Goal: Register for event/course

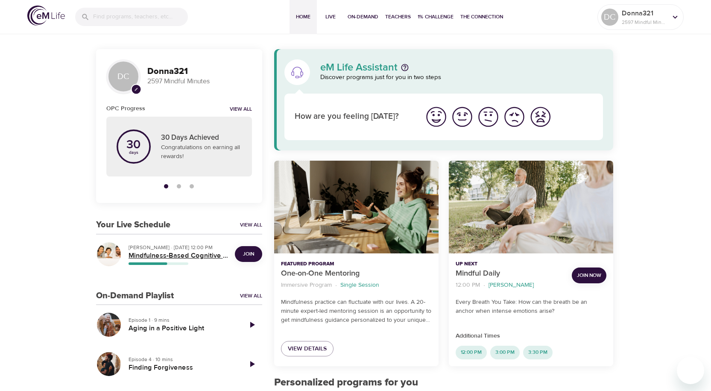
click at [183, 257] on h5 "Mindfulness-Based Cognitive Training (MBCT)" at bounding box center [179, 255] width 100 height 9
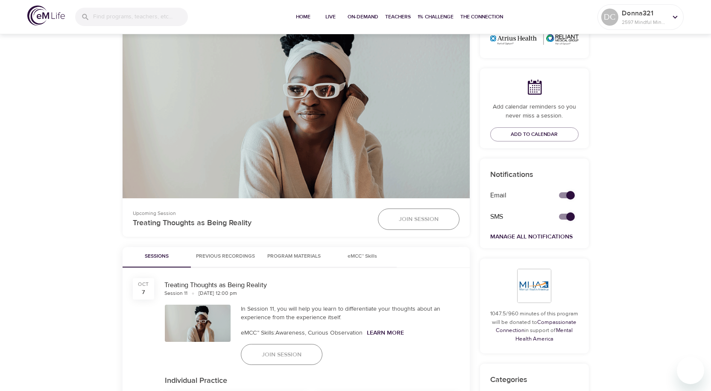
scroll to position [214, 0]
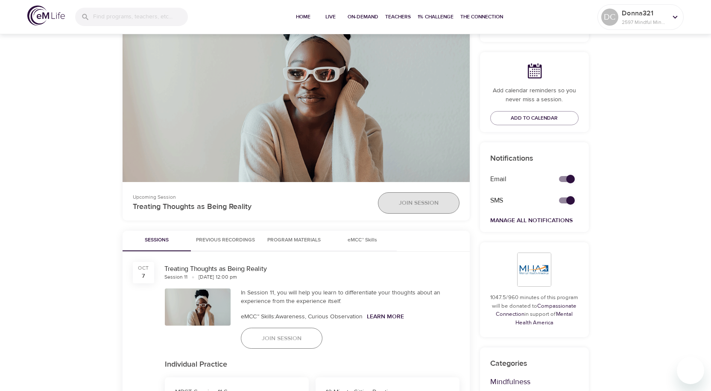
click at [415, 196] on button "Join Session" at bounding box center [419, 202] width 82 height 21
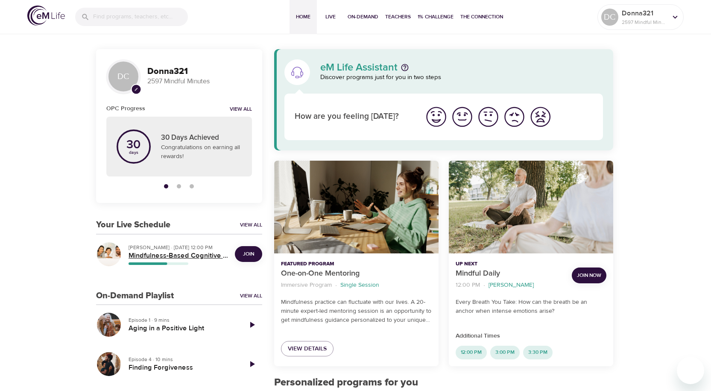
click at [179, 254] on h5 "Mindfulness-Based Cognitive Training (MBCT)" at bounding box center [179, 255] width 100 height 9
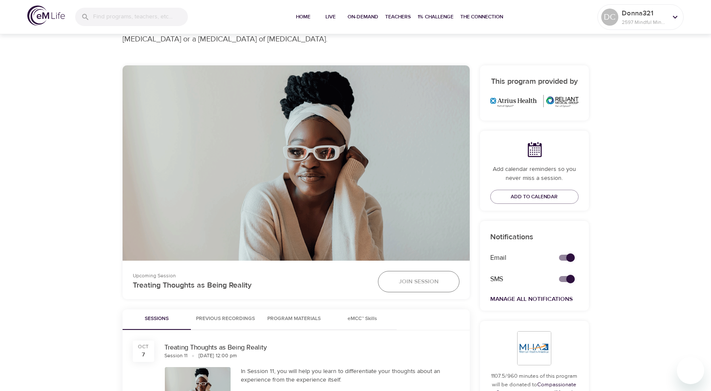
scroll to position [214, 0]
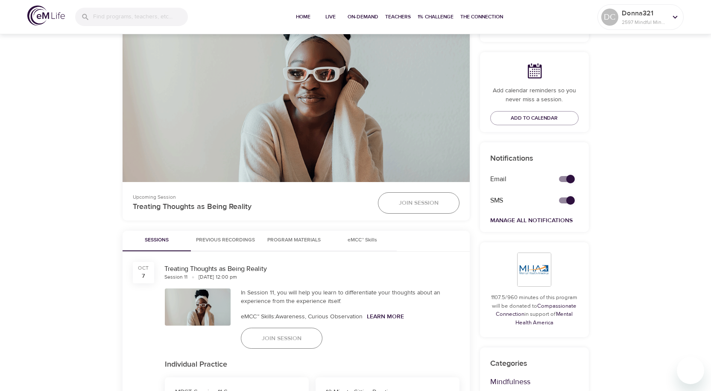
click at [297, 338] on span "Join Session" at bounding box center [282, 338] width 40 height 11
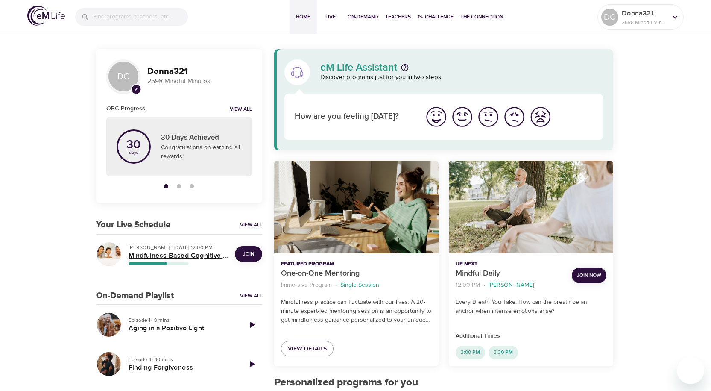
click at [183, 258] on h5 "Mindfulness-Based Cognitive Training (MBCT)" at bounding box center [179, 255] width 100 height 9
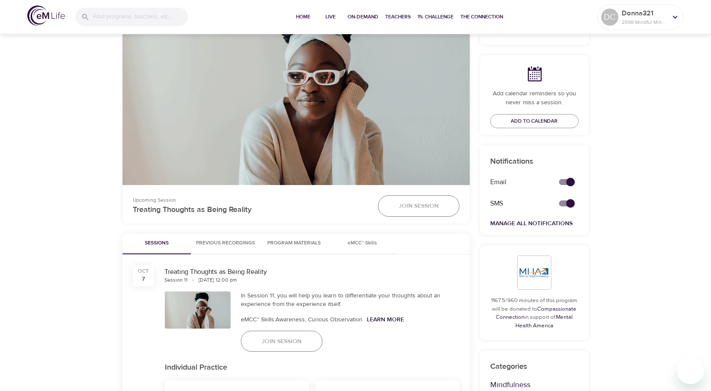
scroll to position [256, 0]
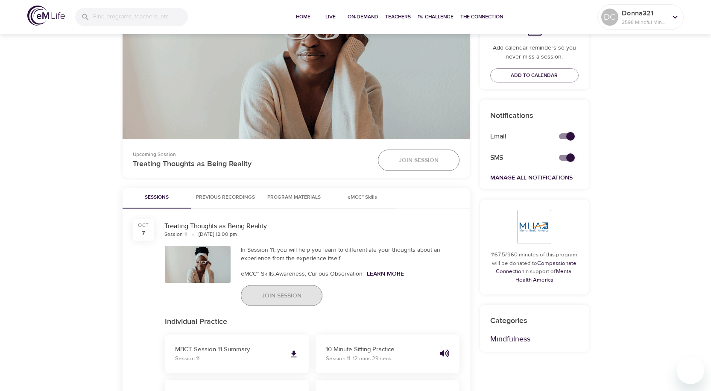
click at [281, 290] on span "Join Session" at bounding box center [282, 295] width 40 height 11
